Goal: Navigation & Orientation: Go to known website

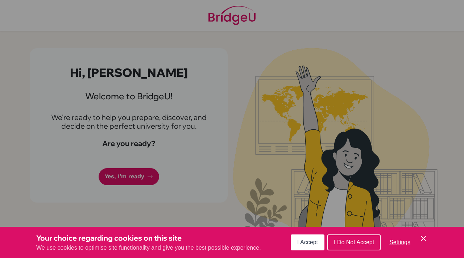
click at [302, 243] on span "I Accept" at bounding box center [307, 242] width 21 height 6
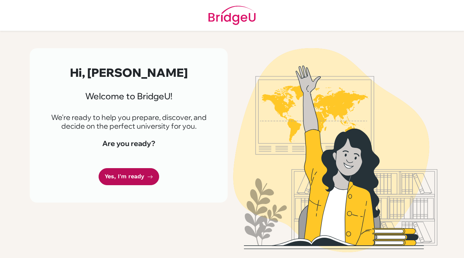
click at [119, 180] on link "Yes, I'm ready" at bounding box center [129, 176] width 61 height 17
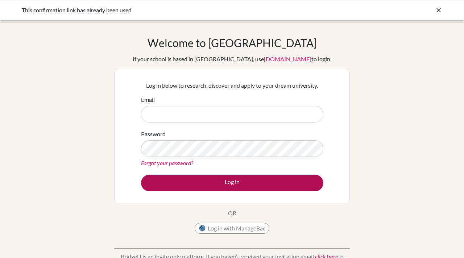
type input "[PERSON_NAME][EMAIL_ADDRESS][PERSON_NAME][DOMAIN_NAME]"
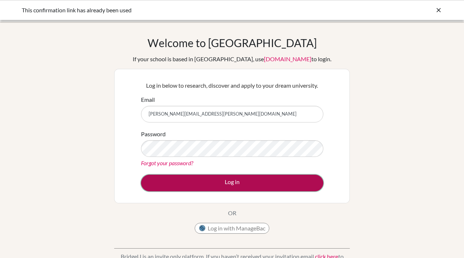
click at [180, 184] on button "Log in" at bounding box center [232, 183] width 182 height 17
